Goal: Information Seeking & Learning: Learn about a topic

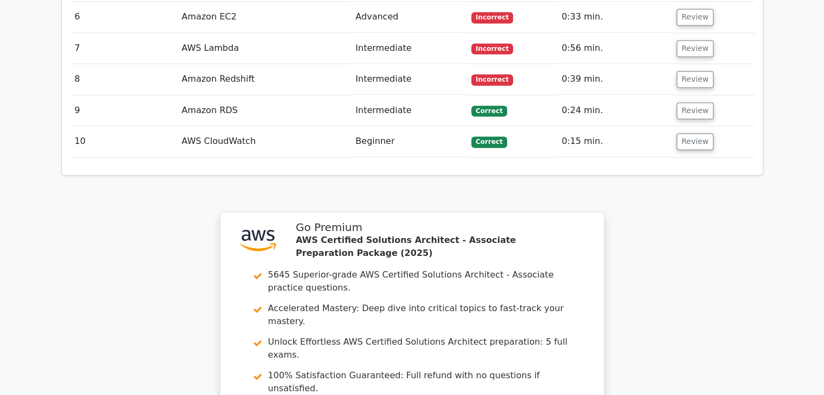
scroll to position [1847, 0]
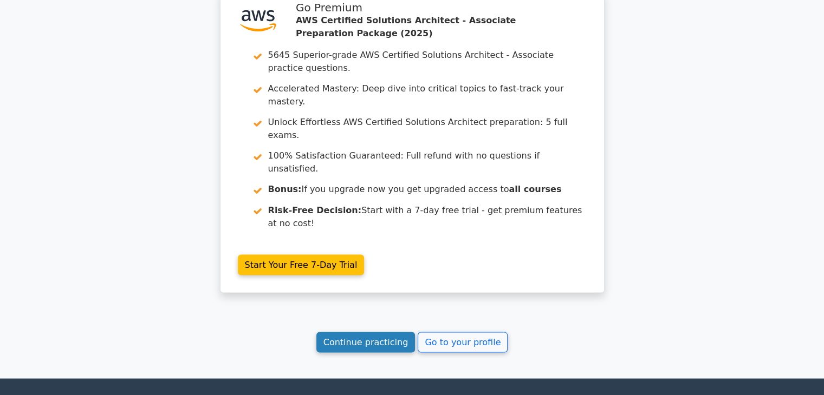
click at [379, 332] on link "Continue practicing" at bounding box center [365, 342] width 99 height 21
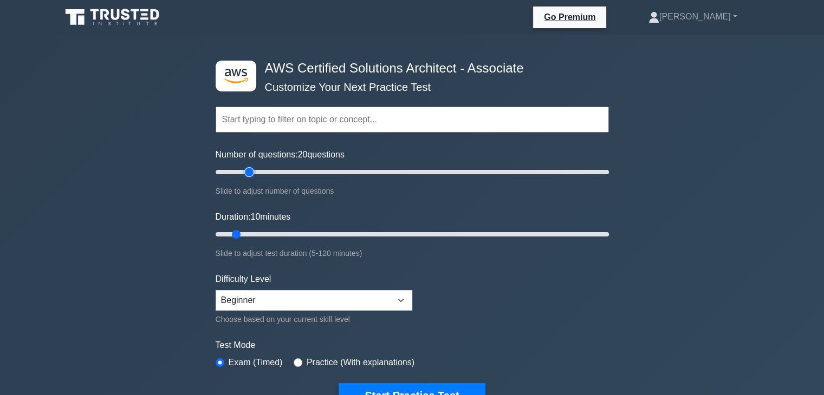
drag, startPoint x: 227, startPoint y: 172, endPoint x: 252, endPoint y: 178, distance: 25.7
type input "20"
click at [252, 178] on input "Number of questions: 20 questions" at bounding box center [411, 172] width 393 height 13
drag, startPoint x: 236, startPoint y: 234, endPoint x: 299, endPoint y: 234, distance: 62.8
type input "30"
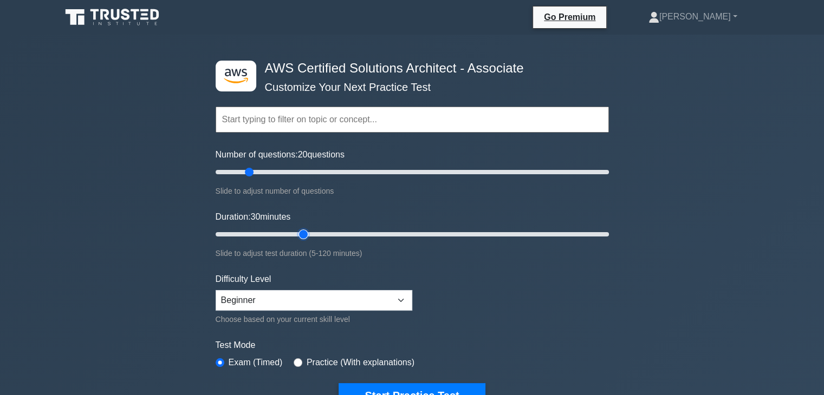
click at [299, 234] on input "Duration: 30 minutes" at bounding box center [411, 234] width 393 height 13
click at [377, 385] on button "Start Practice Test" at bounding box center [411, 395] width 146 height 25
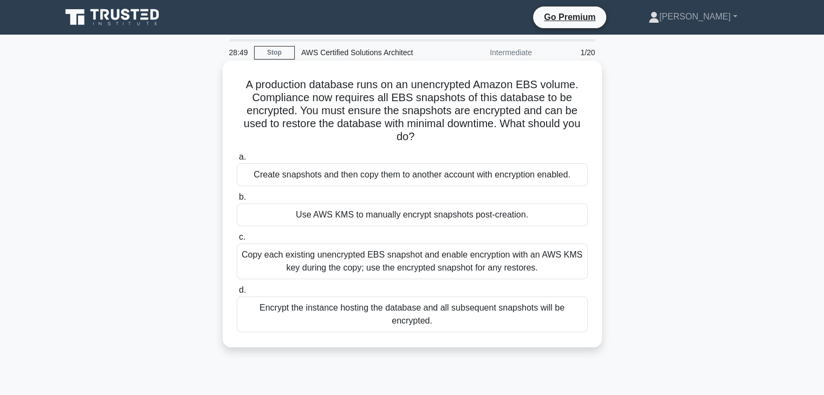
click at [494, 308] on div "Encrypt the instance hosting the database and all subsequent snapshots will be …" at bounding box center [412, 315] width 351 height 36
click at [237, 294] on input "d. Encrypt the instance hosting the database and all subsequent snapshots will …" at bounding box center [237, 290] width 0 height 7
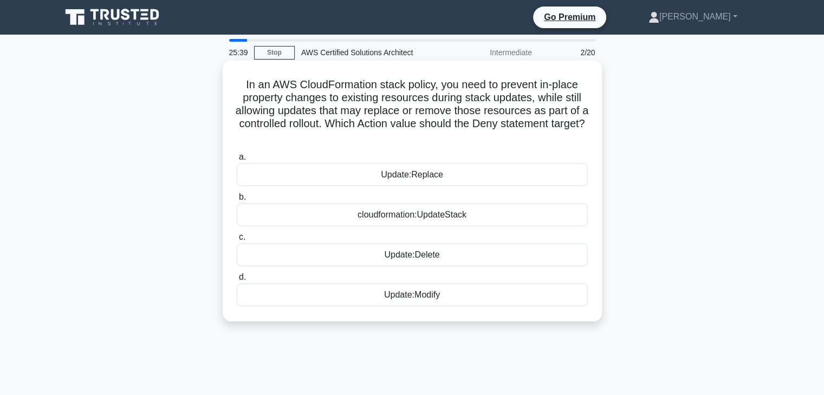
click at [444, 218] on div "cloudformation:UpdateStack" at bounding box center [412, 215] width 351 height 23
click at [237, 201] on input "b. cloudformation:UpdateStack" at bounding box center [237, 197] width 0 height 7
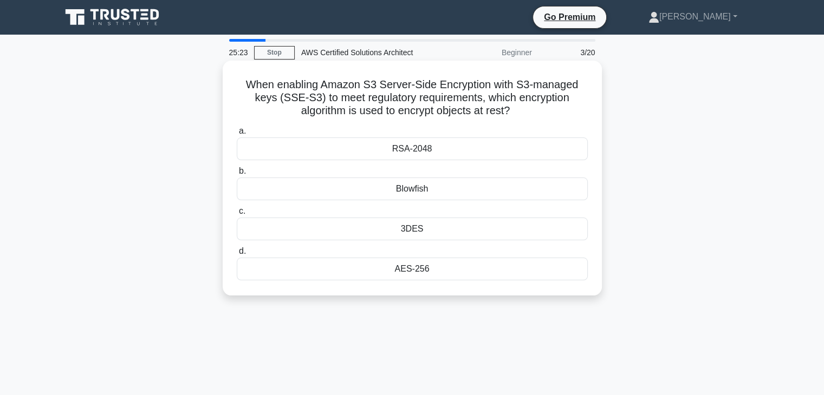
click at [437, 147] on div "RSA-2048" at bounding box center [412, 149] width 351 height 23
click at [237, 135] on input "a. RSA-2048" at bounding box center [237, 131] width 0 height 7
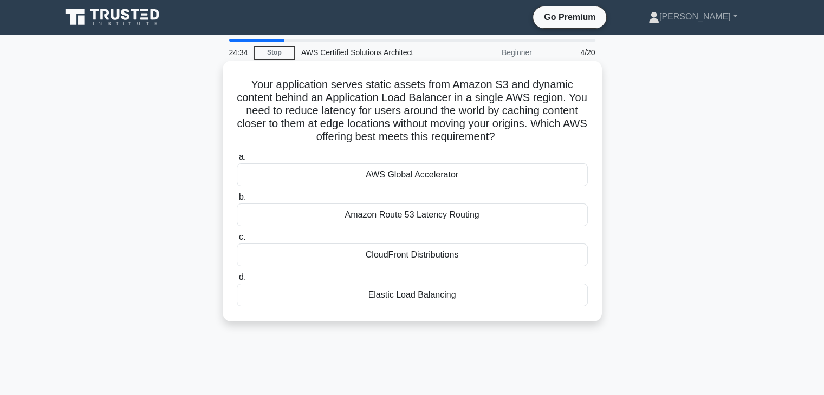
click at [476, 256] on div "CloudFront Distributions" at bounding box center [412, 255] width 351 height 23
click at [237, 241] on input "c. CloudFront Distributions" at bounding box center [237, 237] width 0 height 7
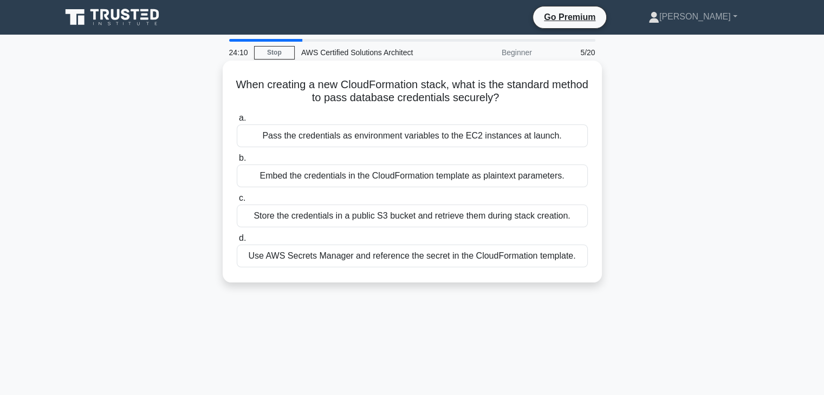
click at [443, 258] on div "Use AWS Secrets Manager and reference the secret in the CloudFormation template." at bounding box center [412, 256] width 351 height 23
click at [237, 242] on input "d. Use AWS Secrets Manager and reference the secret in the CloudFormation templ…" at bounding box center [237, 238] width 0 height 7
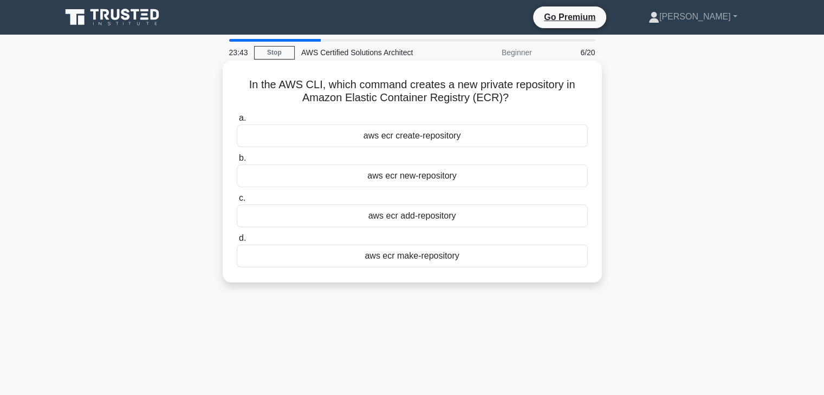
click at [454, 133] on div "aws ecr create-repository" at bounding box center [412, 136] width 351 height 23
click at [237, 122] on input "a. aws ecr create-repository" at bounding box center [237, 118] width 0 height 7
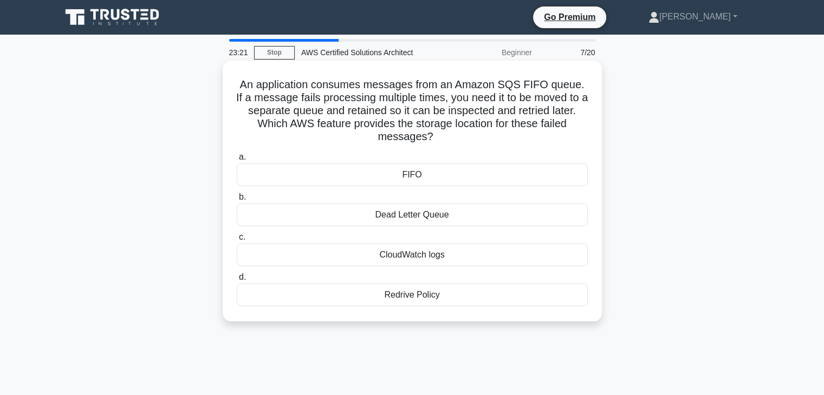
click at [424, 211] on div "Dead Letter Queue" at bounding box center [412, 215] width 351 height 23
click at [237, 201] on input "b. Dead Letter Queue" at bounding box center [237, 197] width 0 height 7
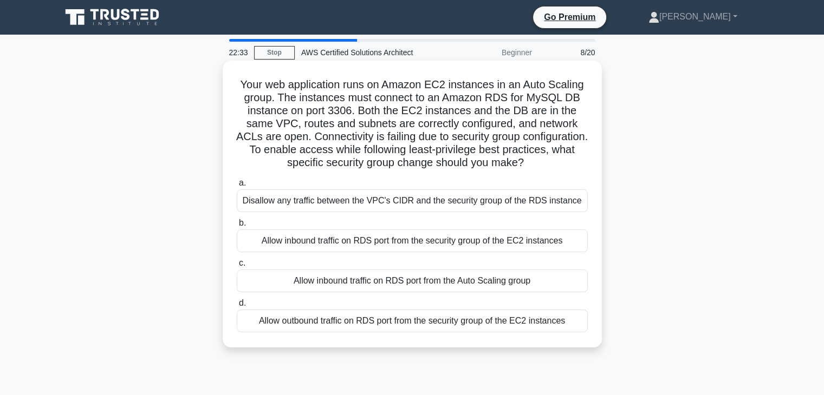
click at [468, 241] on div "Allow inbound traffic on RDS port from the security group of the EC2 instances" at bounding box center [412, 241] width 351 height 23
click at [237, 227] on input "b. Allow inbound traffic on RDS port from the security group of the EC2 instanc…" at bounding box center [237, 223] width 0 height 7
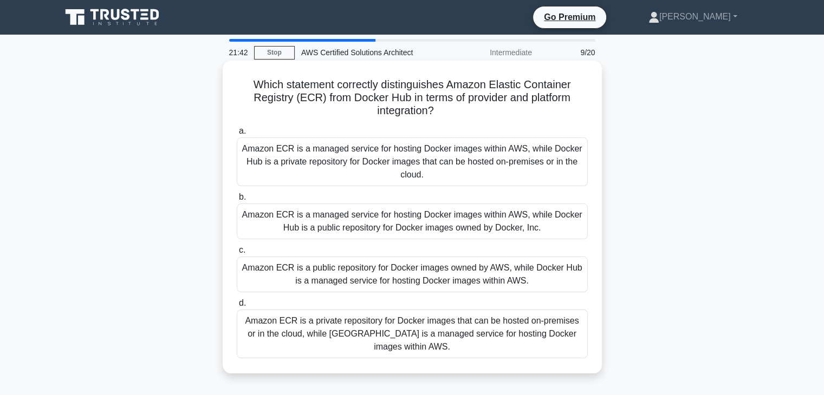
click at [477, 216] on div "Amazon ECR is a managed service for hosting Docker images within AWS, while Doc…" at bounding box center [412, 222] width 351 height 36
click at [237, 201] on input "b. Amazon ECR is a managed service for hosting Docker images within AWS, while …" at bounding box center [237, 197] width 0 height 7
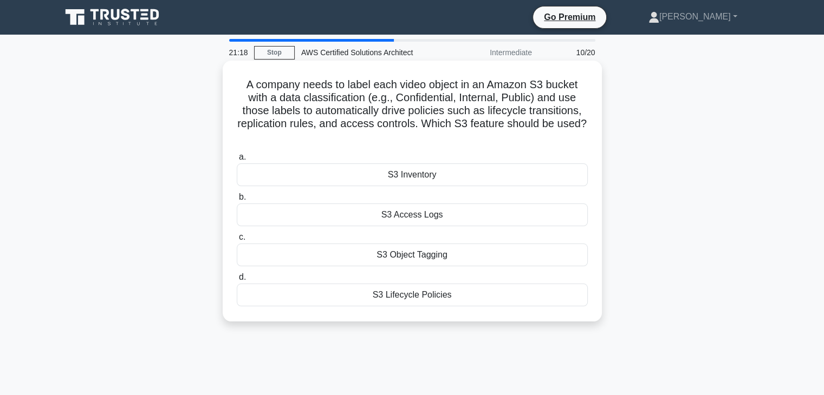
click at [451, 259] on div "S3 Object Tagging" at bounding box center [412, 255] width 351 height 23
click at [237, 241] on input "c. S3 Object Tagging" at bounding box center [237, 237] width 0 height 7
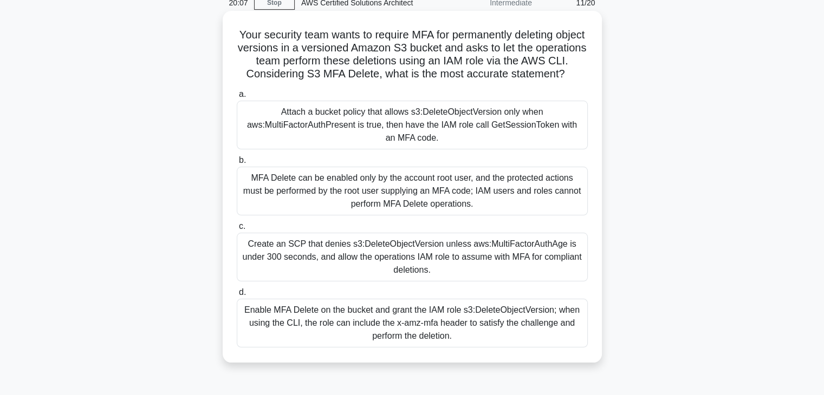
scroll to position [54, 0]
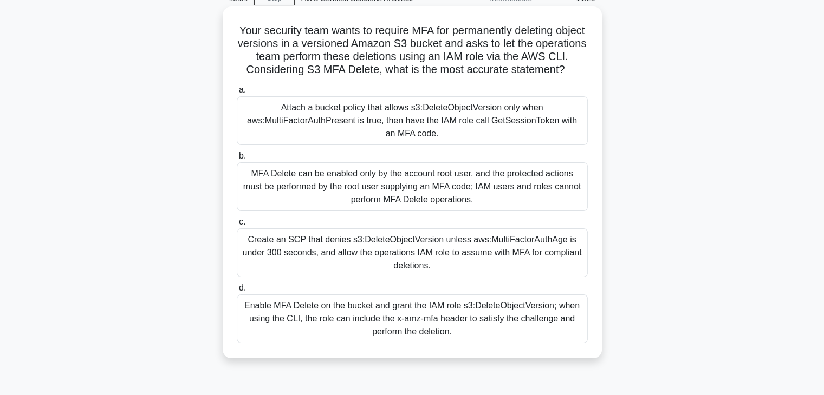
click at [347, 322] on div "Enable MFA Delete on the bucket and grant the IAM role s3:DeleteObjectVersion; …" at bounding box center [412, 319] width 351 height 49
click at [237, 292] on input "d. Enable MFA Delete on the bucket and grant the IAM role s3:DeleteObjectVersio…" at bounding box center [237, 288] width 0 height 7
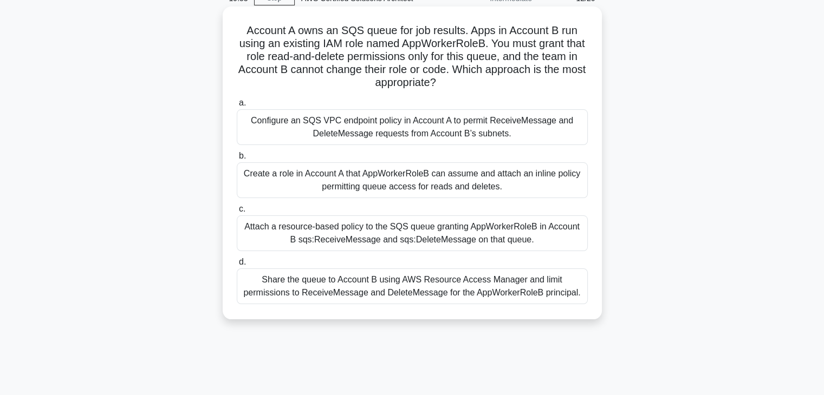
scroll to position [0, 0]
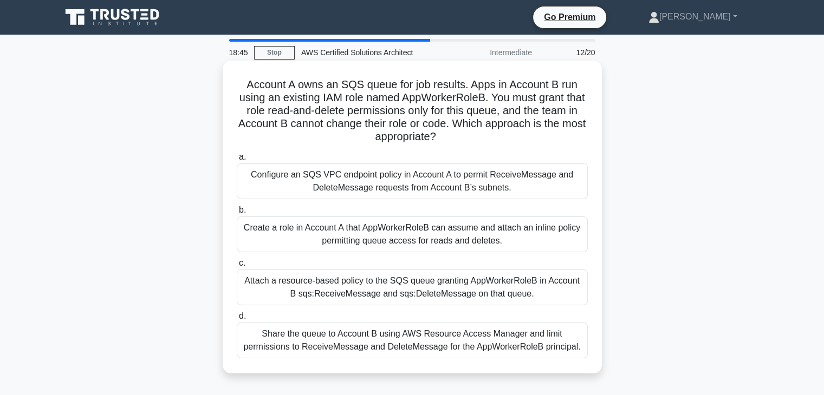
click at [323, 291] on div "Attach a resource-based policy to the SQS queue granting AppWorkerRoleB in Acco…" at bounding box center [412, 288] width 351 height 36
click at [237, 267] on input "c. Attach a resource-based policy to the SQS queue granting AppWorkerRoleB in A…" at bounding box center [237, 263] width 0 height 7
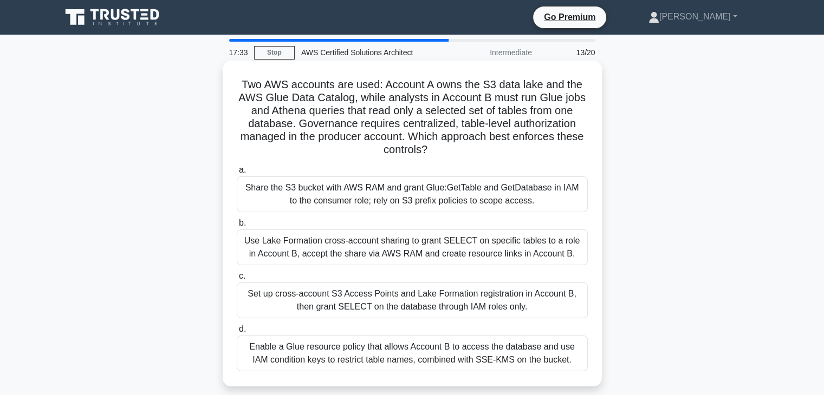
click at [322, 240] on div "Use Lake Formation cross-account sharing to grant SELECT on specific tables to …" at bounding box center [412, 248] width 351 height 36
click at [237, 227] on input "b. Use Lake Formation cross-account sharing to grant SELECT on specific tables …" at bounding box center [237, 223] width 0 height 7
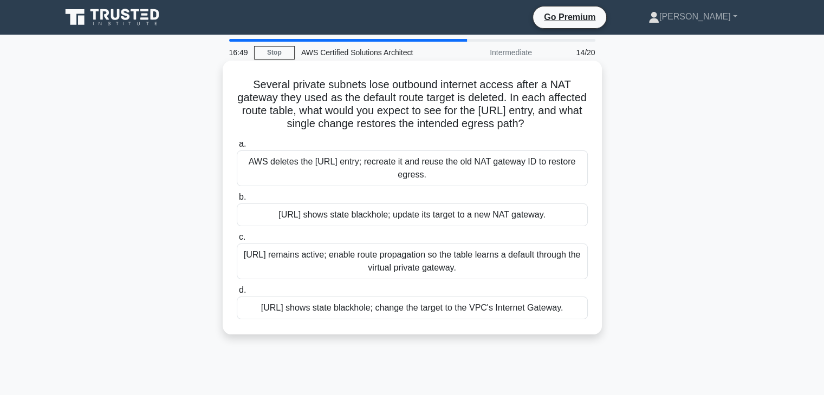
click at [329, 224] on div "0.0.0.0/0 shows state blackhole; update its target to a new NAT gateway." at bounding box center [412, 215] width 351 height 23
click at [237, 201] on input "b. 0.0.0.0/0 shows state blackhole; update its target to a new NAT gateway." at bounding box center [237, 197] width 0 height 7
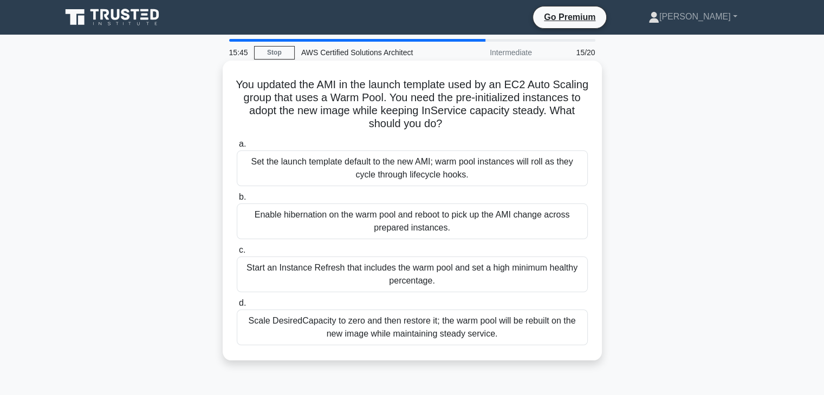
click at [377, 166] on div "Set the launch template default to the new AMI; warm pool instances will roll a…" at bounding box center [412, 169] width 351 height 36
click at [237, 148] on input "a. Set the launch template default to the new AMI; warm pool instances will rol…" at bounding box center [237, 144] width 0 height 7
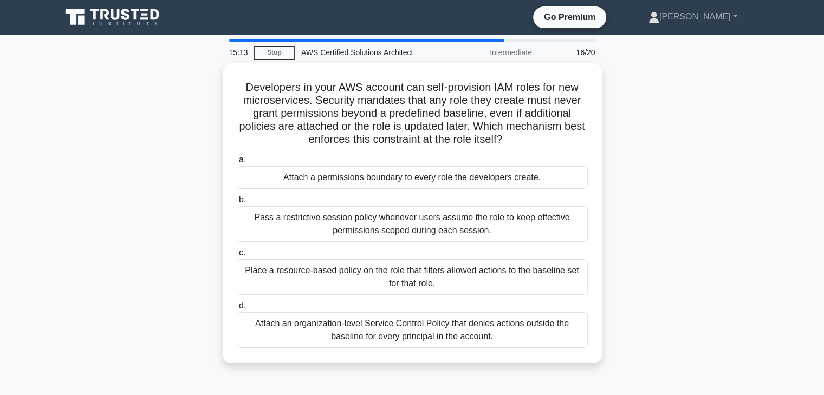
click at [377, 166] on div "Attach a permissions boundary to every role the developers create." at bounding box center [412, 177] width 351 height 23
click at [237, 164] on input "a. Attach a permissions boundary to every role the developers create." at bounding box center [237, 159] width 0 height 7
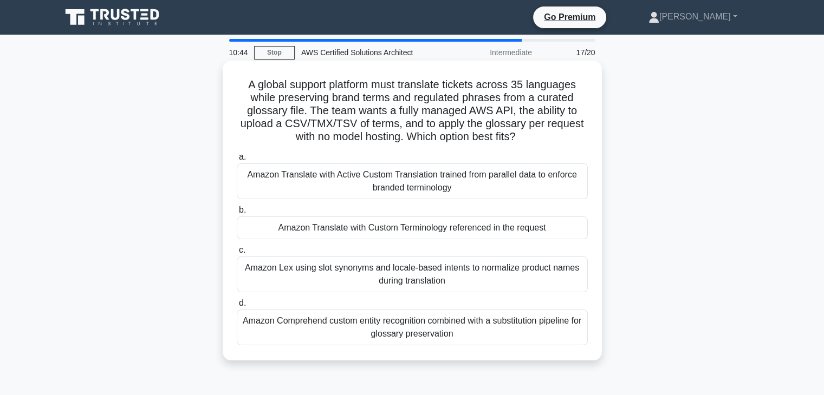
click at [506, 187] on div "Amazon Translate with Active Custom Translation trained from parallel data to e…" at bounding box center [412, 182] width 351 height 36
click at [237, 161] on input "a. Amazon Translate with Active Custom Translation trained from parallel data t…" at bounding box center [237, 157] width 0 height 7
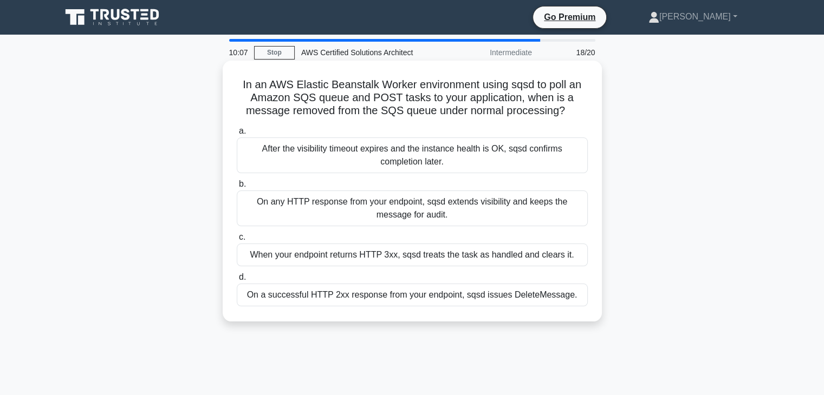
click at [349, 149] on div "After the visibility timeout expires and the instance health is OK, sqsd confir…" at bounding box center [412, 156] width 351 height 36
click at [237, 135] on input "a. After the visibility timeout expires and the instance health is OK, sqsd con…" at bounding box center [237, 131] width 0 height 7
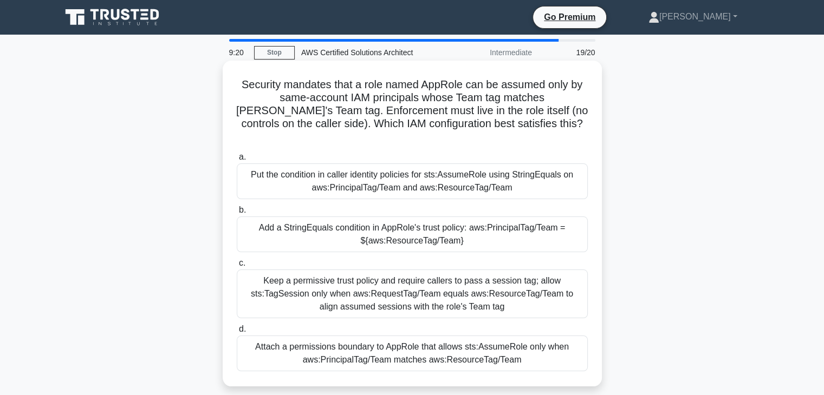
click at [463, 284] on div "Keep a permissive trust policy and require callers to pass a session tag; allow…" at bounding box center [412, 294] width 351 height 49
click at [237, 267] on input "c. Keep a permissive trust policy and require callers to pass a session tag; al…" at bounding box center [237, 263] width 0 height 7
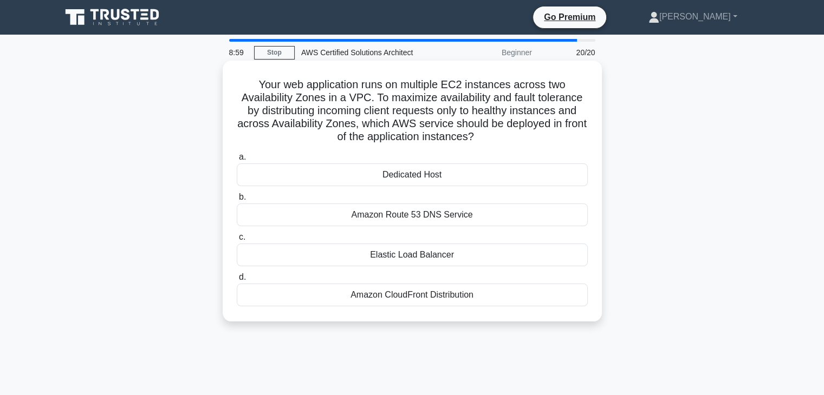
click at [376, 256] on div "Elastic Load Balancer" at bounding box center [412, 255] width 351 height 23
click at [237, 241] on input "c. Elastic Load Balancer" at bounding box center [237, 237] width 0 height 7
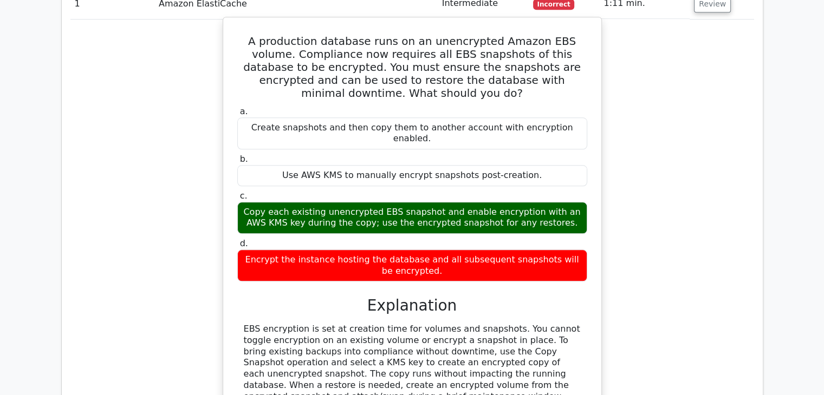
scroll to position [1137, 0]
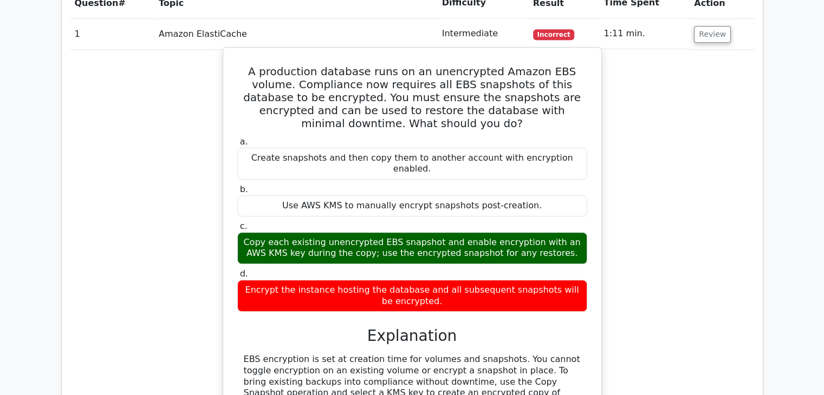
click at [573, 280] on div "Encrypt the instance hosting the database and all subsequent snapshots will be …" at bounding box center [412, 296] width 350 height 32
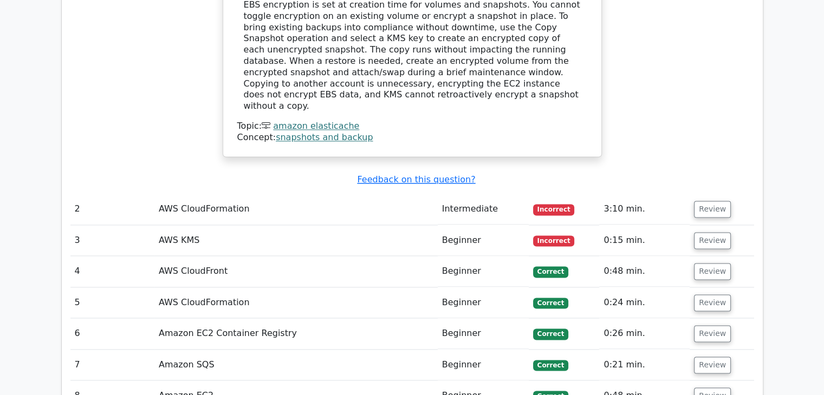
scroll to position [1462, 0]
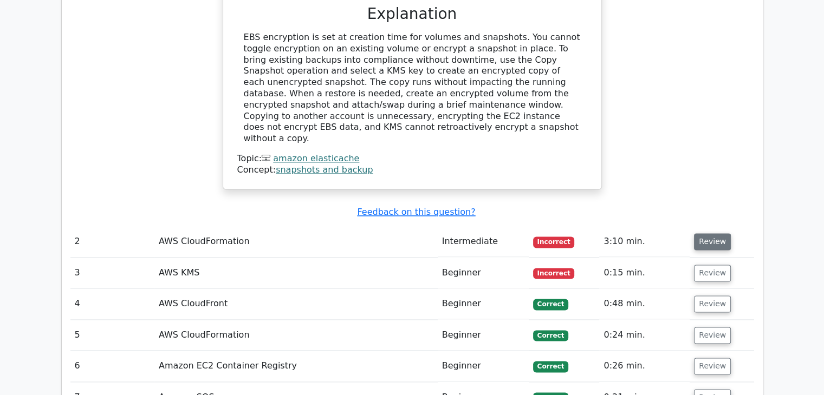
click at [713, 233] on button "Review" at bounding box center [712, 241] width 37 height 17
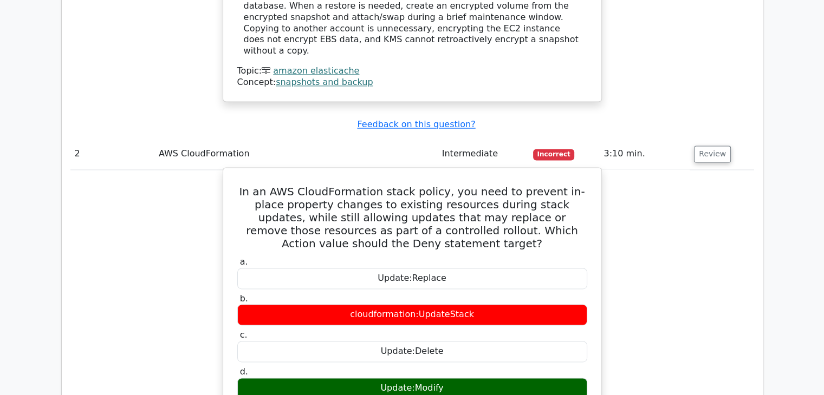
scroll to position [1547, 0]
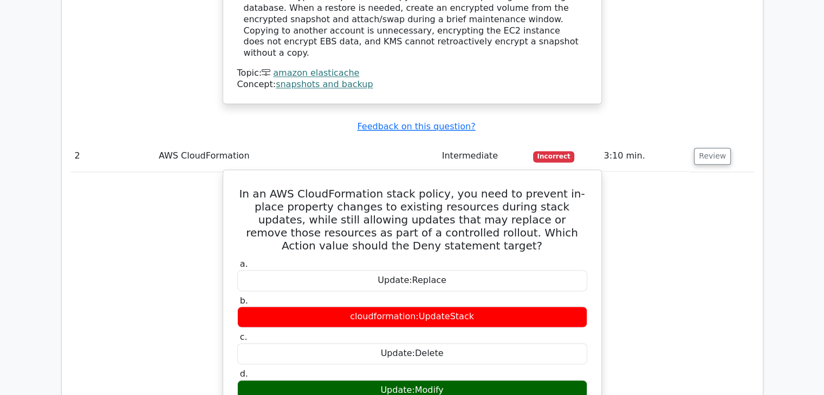
click at [494, 187] on h5 "In an AWS CloudFormation stack policy, you need to prevent in-place property ch…" at bounding box center [412, 219] width 352 height 65
click at [505, 187] on h5 "In an AWS CloudFormation stack policy, you need to prevent in-place property ch…" at bounding box center [412, 219] width 352 height 65
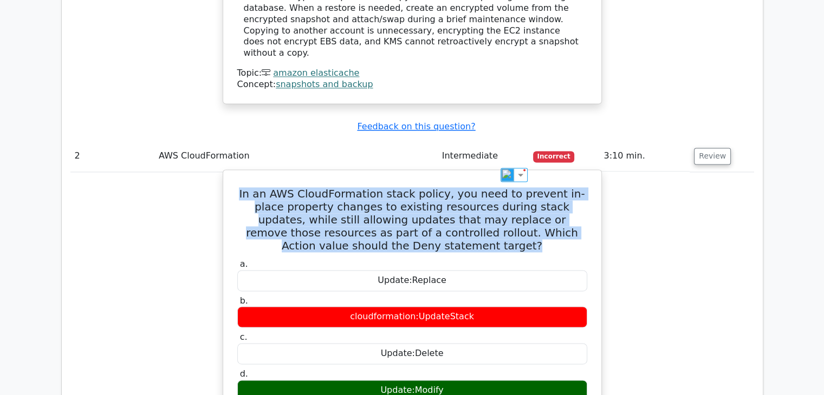
click at [505, 187] on h5 "In an AWS CloudFormation stack policy, you need to prevent in-place property ch…" at bounding box center [412, 219] width 352 height 65
click at [471, 187] on h5 "In an AWS CloudFormation stack policy, you need to prevent in-place property ch…" at bounding box center [412, 219] width 352 height 65
click at [446, 187] on h5 "In an AWS CloudFormation stack policy, you need to prevent in-place property ch…" at bounding box center [412, 219] width 352 height 65
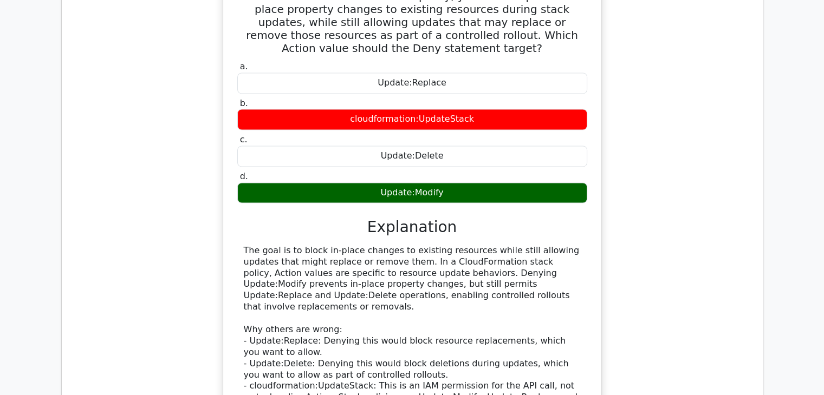
scroll to position [1655, 0]
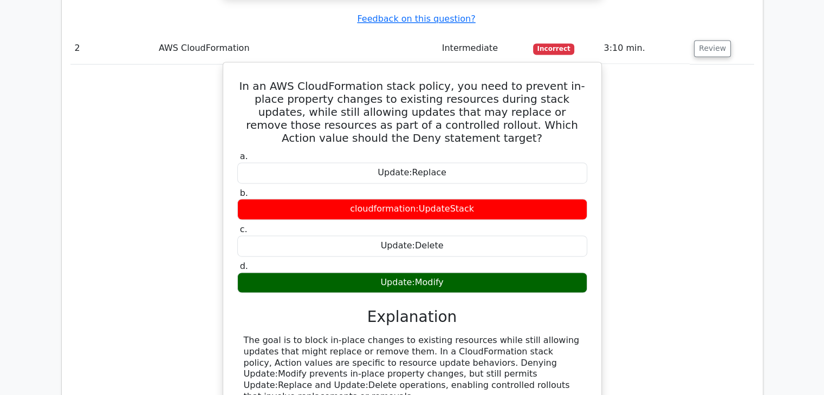
click at [524, 80] on h5 "In an AWS CloudFormation stack policy, you need to prevent in-place property ch…" at bounding box center [412, 112] width 352 height 65
drag, startPoint x: 464, startPoint y: 8, endPoint x: 580, endPoint y: 7, distance: 115.9
click at [580, 80] on h5 "In an AWS CloudFormation stack policy, you need to prevent in-place property ch…" at bounding box center [412, 112] width 352 height 65
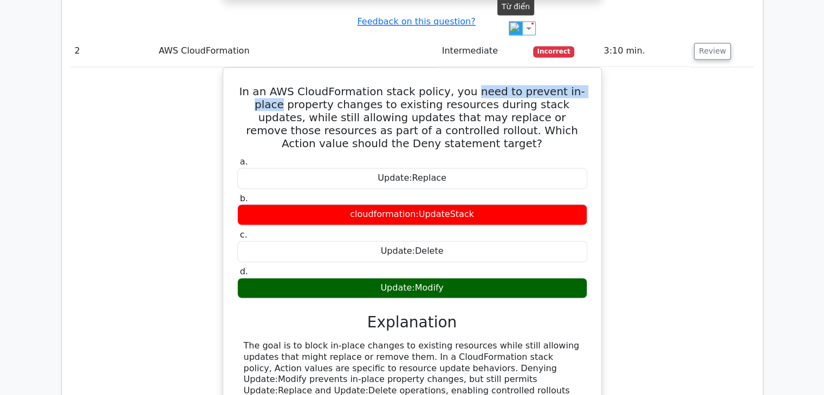
click at [515, 23] on img at bounding box center [515, 28] width 14 height 14
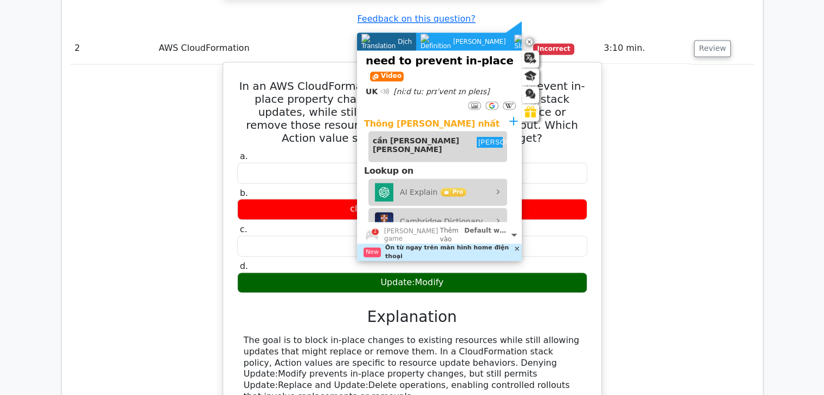
drag, startPoint x: 559, startPoint y: 57, endPoint x: 539, endPoint y: 46, distance: 23.2
click at [559, 80] on h5 "In an AWS CloudFormation stack policy, you need to prevent in-place property ch…" at bounding box center [412, 112] width 352 height 65
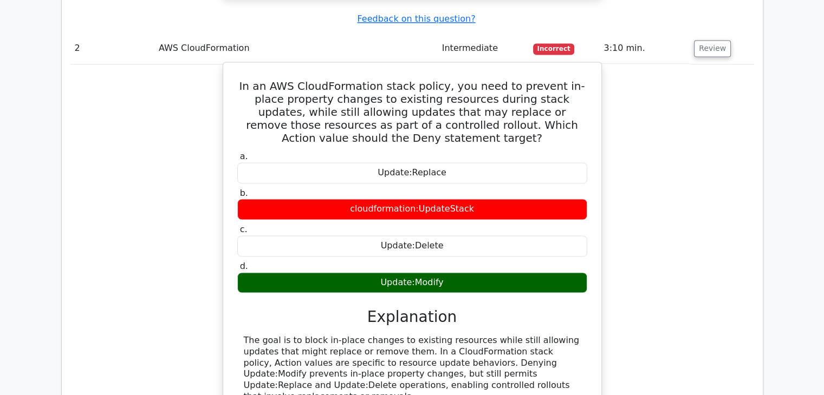
click at [517, 80] on h5 "In an AWS CloudFormation stack policy, you need to prevent in-place property ch…" at bounding box center [412, 112] width 352 height 65
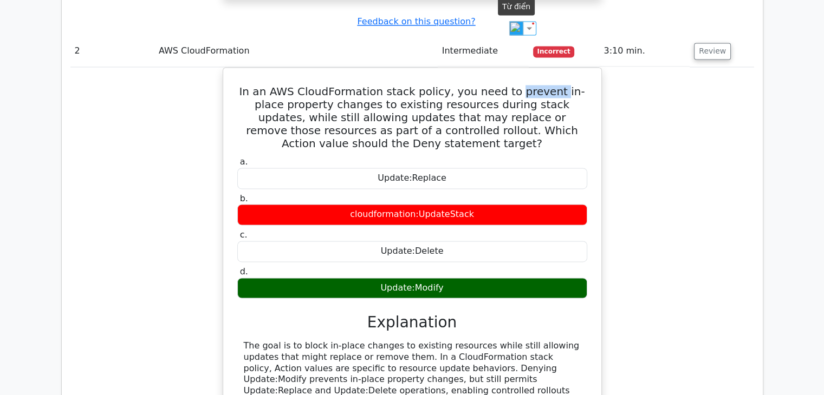
click at [517, 27] on img at bounding box center [516, 28] width 14 height 14
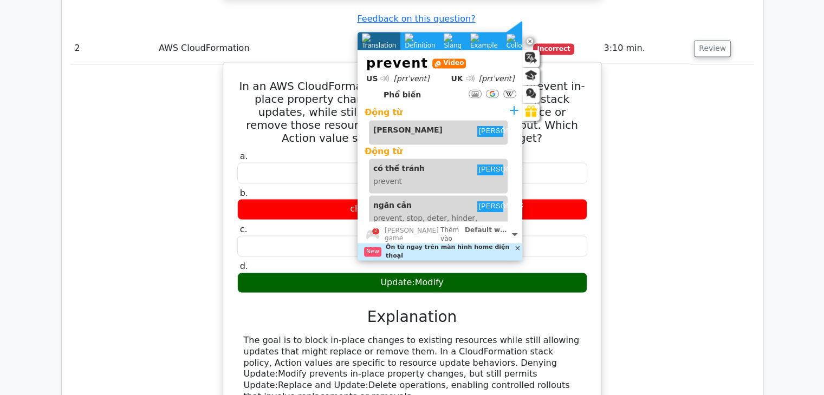
click at [566, 80] on h5 "In an AWS CloudFormation stack policy, you need to prevent in-place property ch…" at bounding box center [412, 112] width 352 height 65
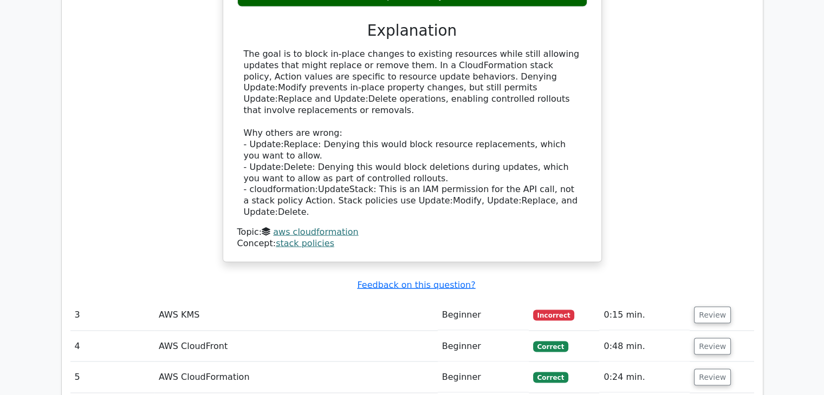
scroll to position [2034, 0]
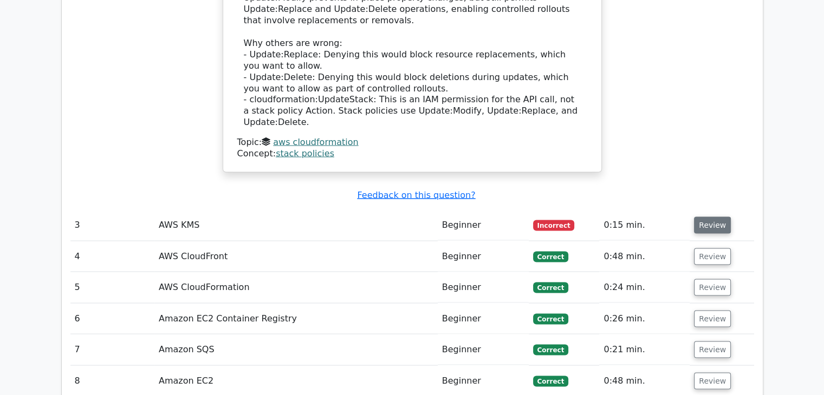
click at [698, 217] on button "Review" at bounding box center [712, 225] width 37 height 17
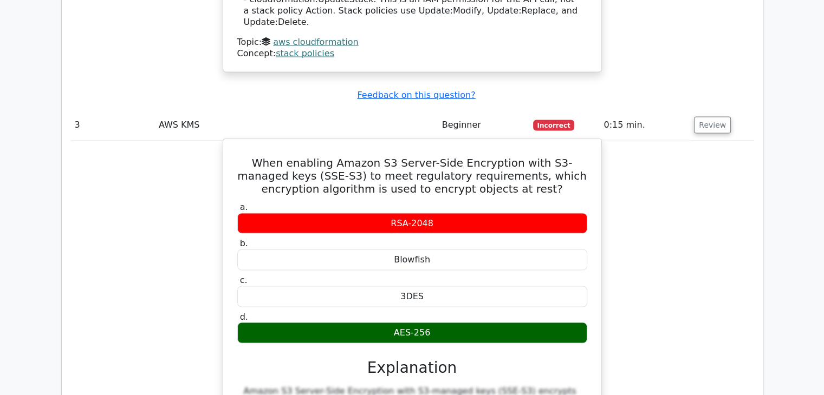
scroll to position [2142, 0]
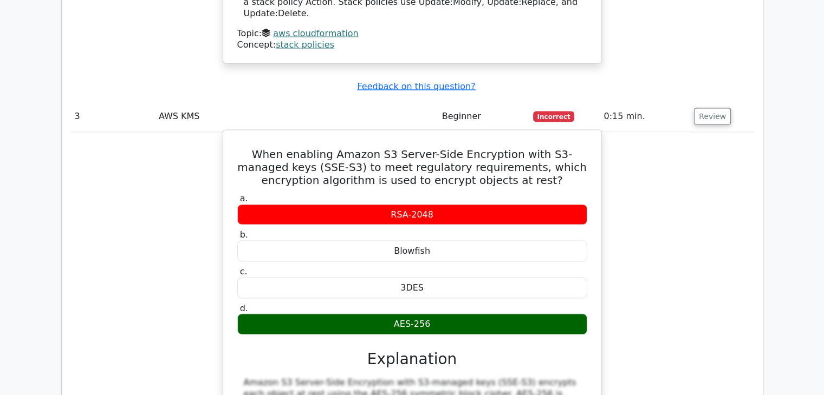
drag, startPoint x: 458, startPoint y: 217, endPoint x: 240, endPoint y: 42, distance: 279.5
click at [240, 135] on div "When enabling Amazon S3 Server-Side Encryption with S3-managed keys (SSE-S3) to…" at bounding box center [411, 336] width 369 height 403
copy div "When enabling Amazon S3 Server-Side Encryption with S3-managed keys (SSE-S3) to…"
click at [553, 314] on div "AES-256" at bounding box center [412, 324] width 350 height 21
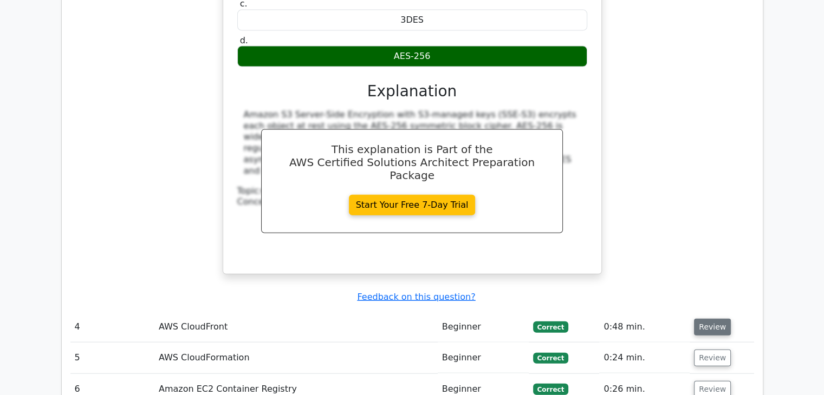
click at [719, 319] on button "Review" at bounding box center [712, 327] width 37 height 17
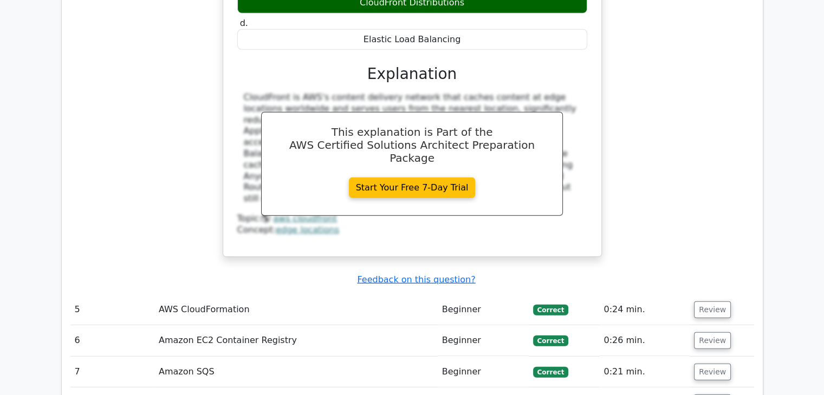
scroll to position [2955, 0]
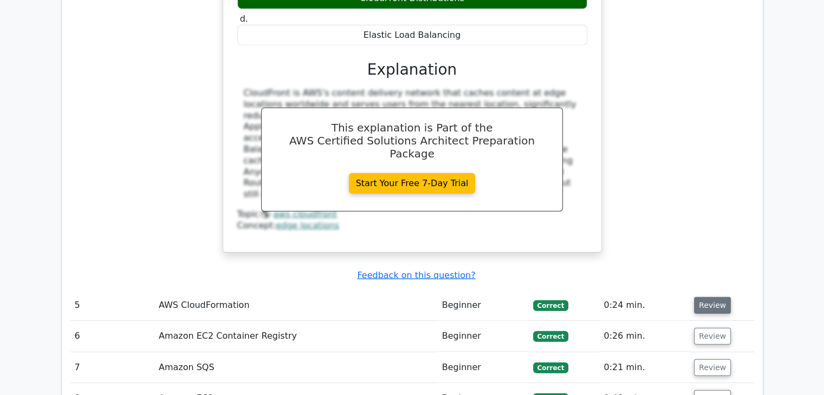
click at [719, 297] on button "Review" at bounding box center [712, 305] width 37 height 17
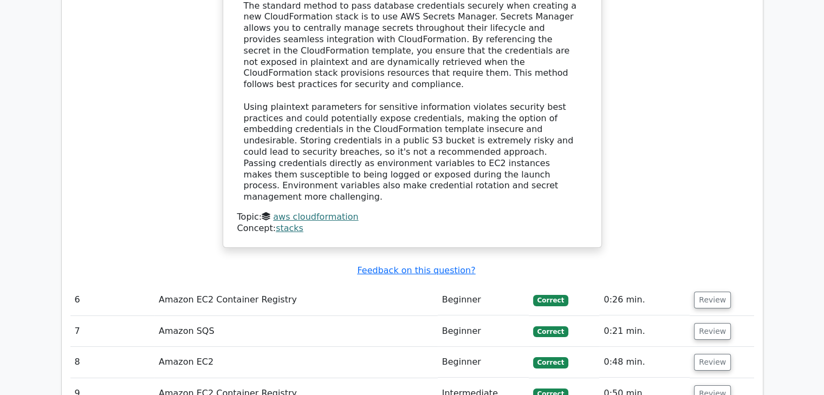
scroll to position [3550, 0]
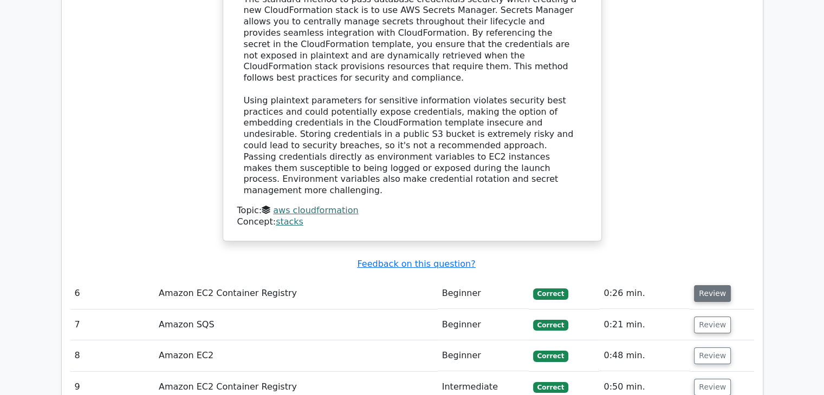
click at [708, 285] on button "Review" at bounding box center [712, 293] width 37 height 17
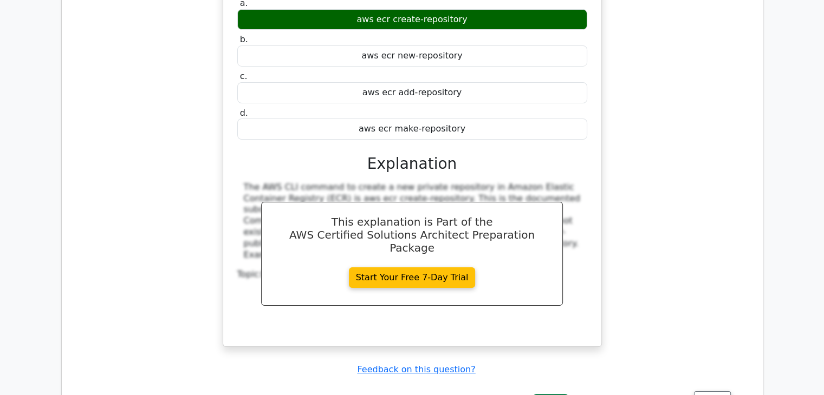
scroll to position [3983, 0]
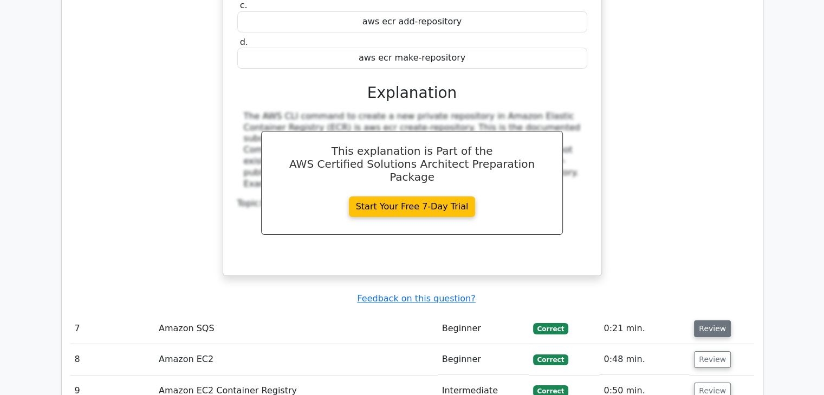
click at [712, 321] on button "Review" at bounding box center [712, 329] width 37 height 17
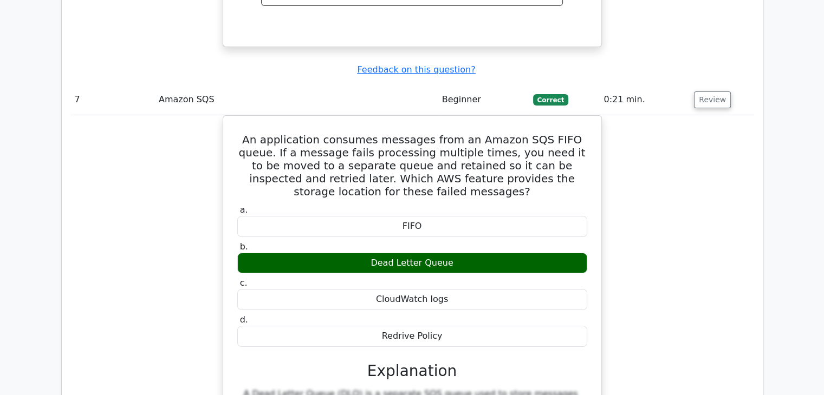
scroll to position [4362, 0]
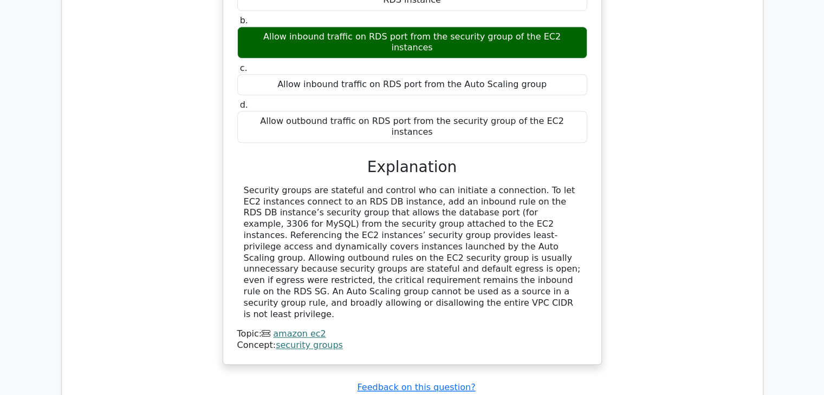
scroll to position [5012, 0]
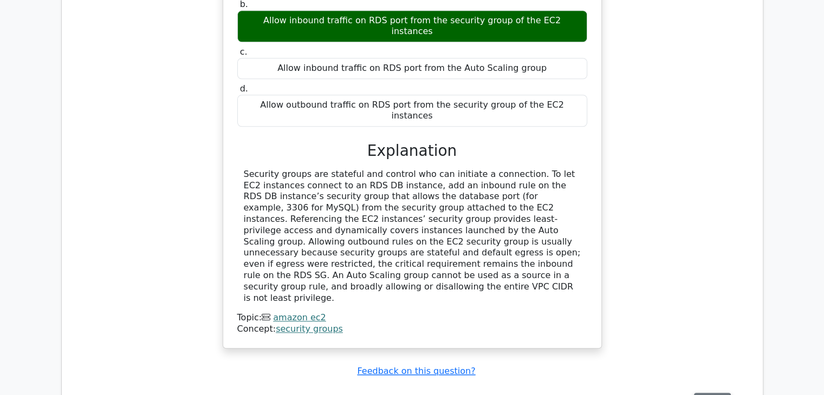
click at [701, 393] on button "Review" at bounding box center [712, 401] width 37 height 17
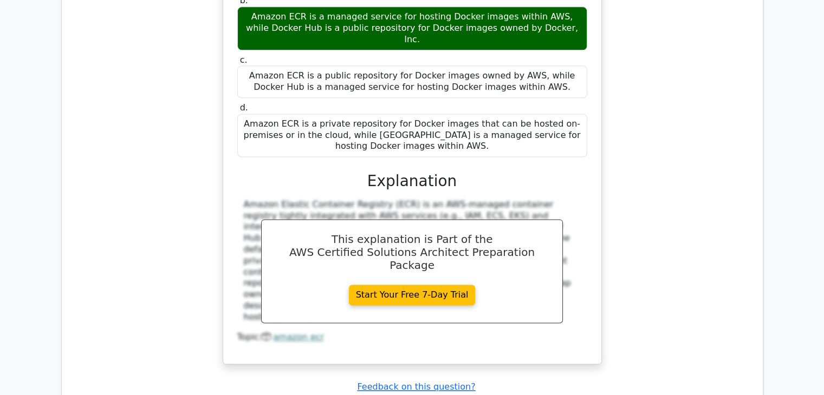
scroll to position [5553, 0]
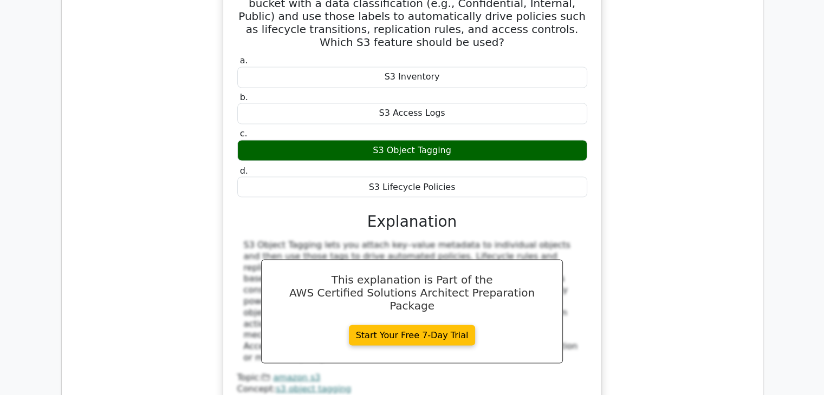
scroll to position [6095, 0]
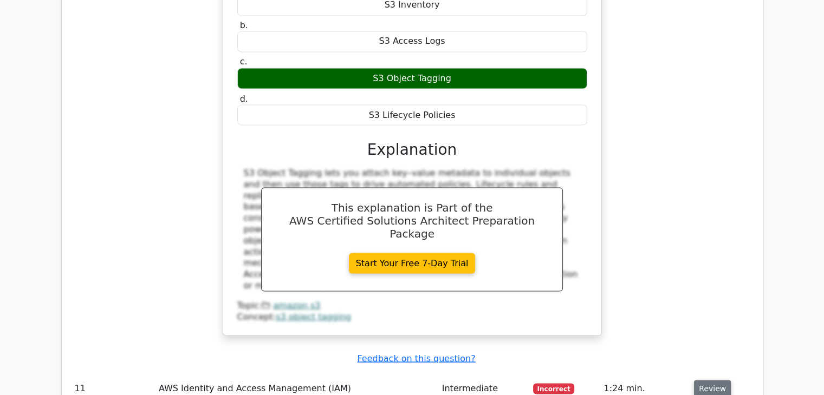
click at [708, 380] on button "Review" at bounding box center [712, 388] width 37 height 17
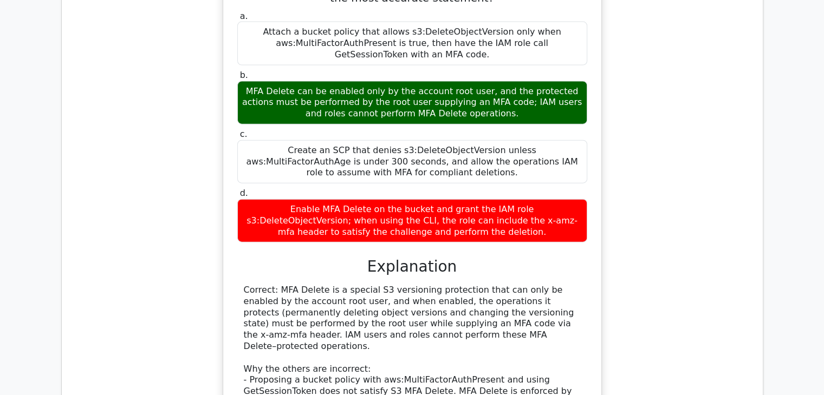
scroll to position [6582, 0]
